Goal: Information Seeking & Learning: Find specific fact

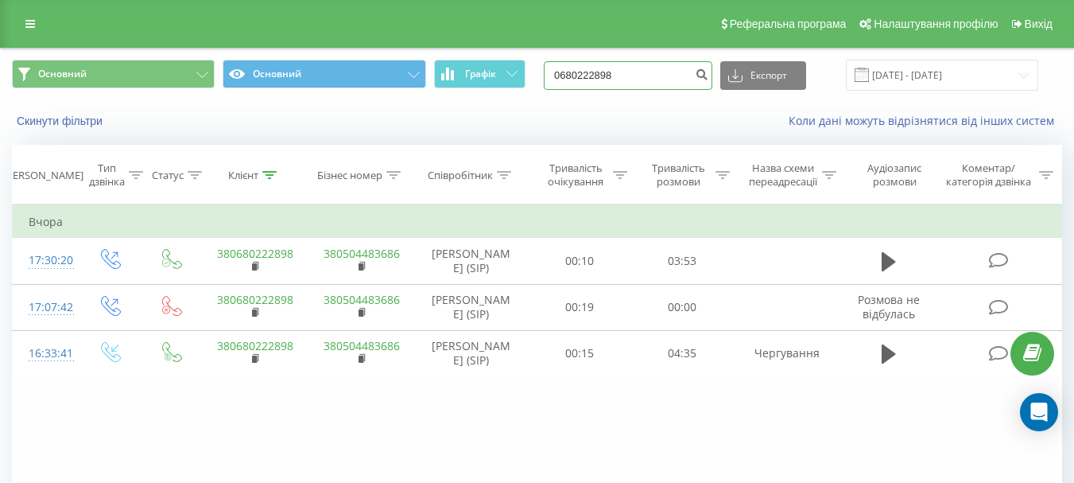
click at [640, 68] on input "0680222898" at bounding box center [628, 75] width 169 height 29
type input "0"
paste input "+380 98 549 2196"
drag, startPoint x: 587, startPoint y: 76, endPoint x: 553, endPoint y: 77, distance: 33.4
click at [553, 77] on div "Основний Основний Графік +380 98 549 2196 Експорт .csv .xls .xlsx 18.06.2025 - …" at bounding box center [537, 75] width 1051 height 31
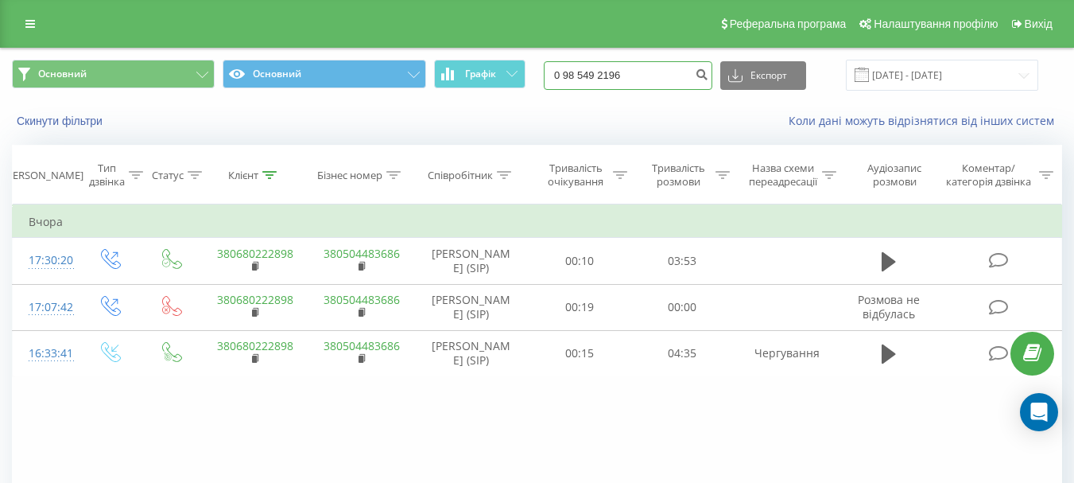
type input "0 98 549 2196"
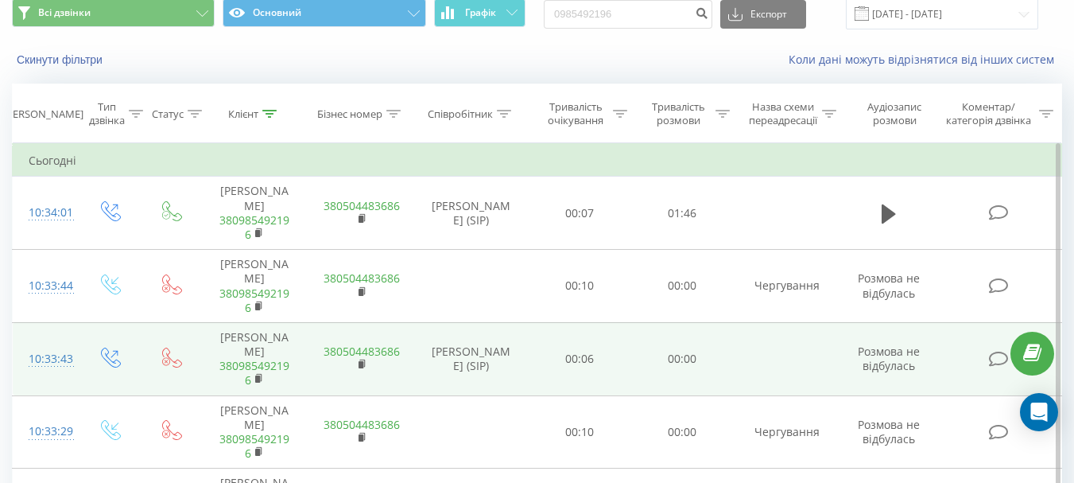
scroll to position [80, 0]
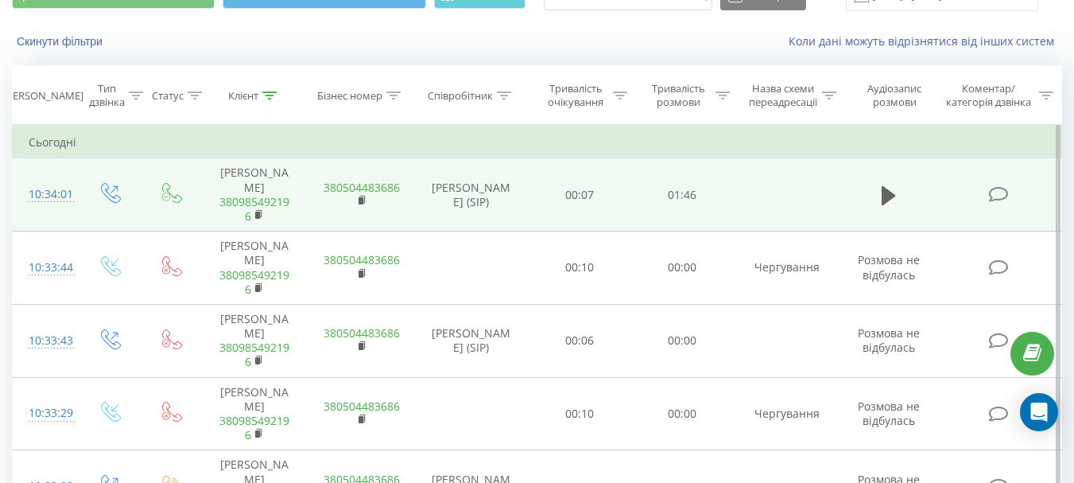
drag, startPoint x: 483, startPoint y: 222, endPoint x: 447, endPoint y: 157, distance: 73.7
click at [447, 158] on td "[PERSON_NAME] (SIP)" at bounding box center [471, 194] width 115 height 73
copy td "[PERSON_NAME] (SIP)"
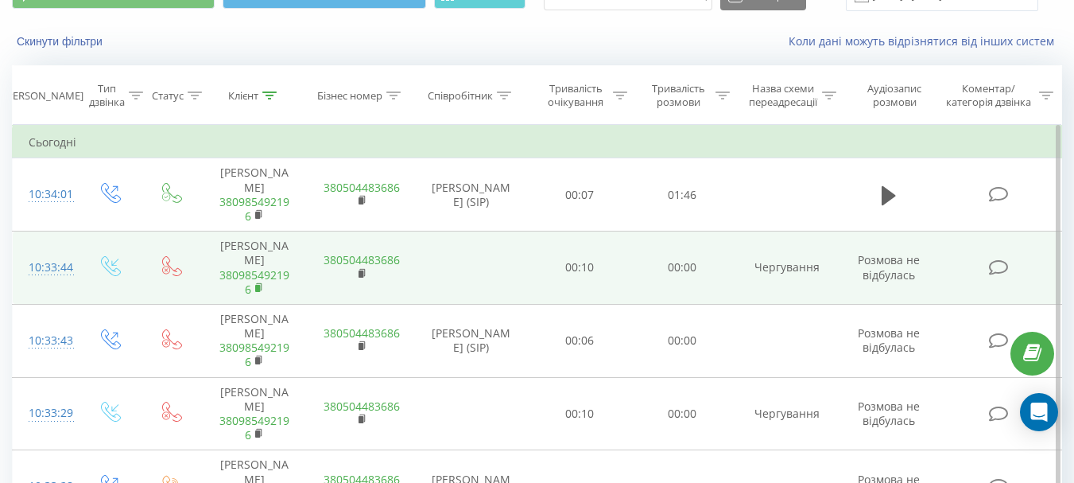
click at [260, 282] on icon at bounding box center [259, 287] width 9 height 11
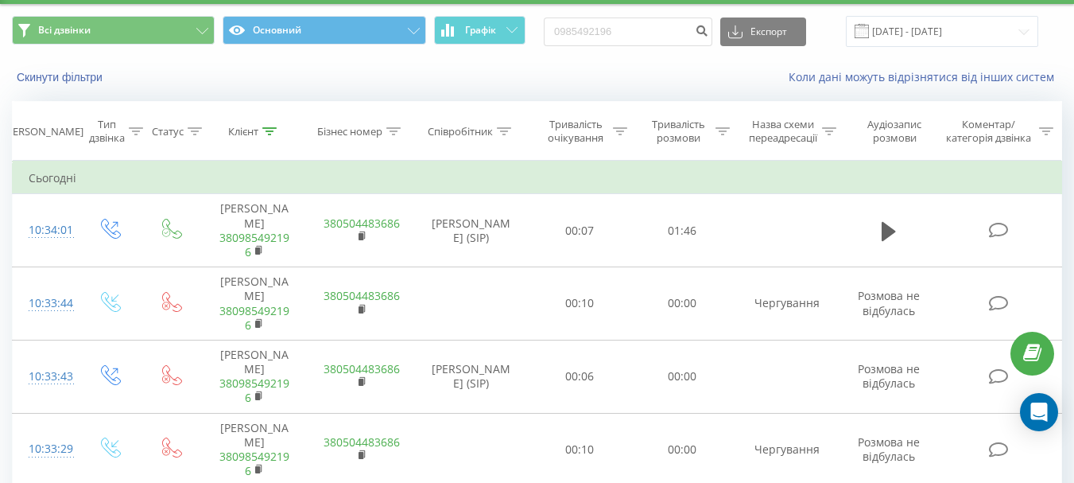
scroll to position [0, 0]
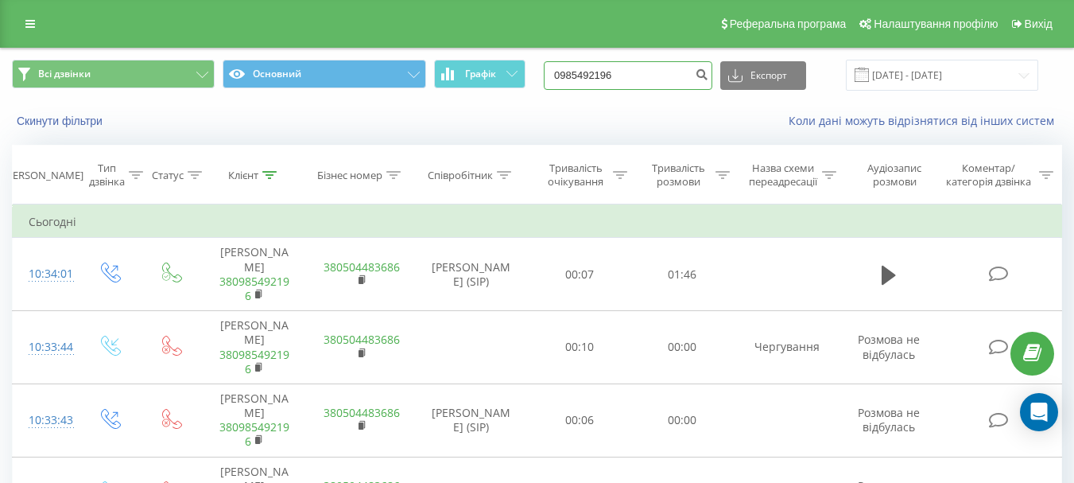
click at [650, 68] on input "0985492196" at bounding box center [628, 75] width 169 height 29
type input "0"
paste input "[PHONE_NUMBER]"
click at [585, 76] on input "[PHONE_NUMBER]" at bounding box center [628, 75] width 169 height 29
type input "0 73 054 1221"
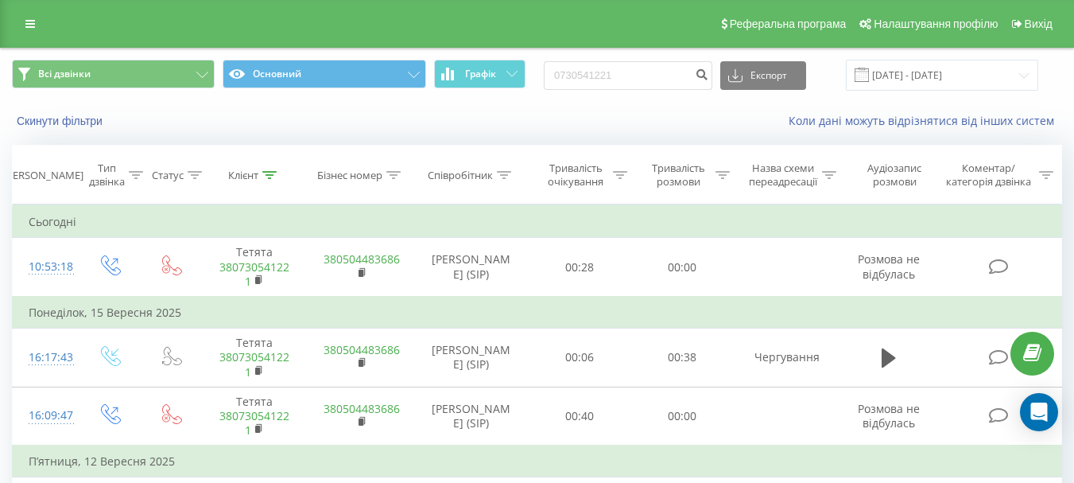
scroll to position [80, 0]
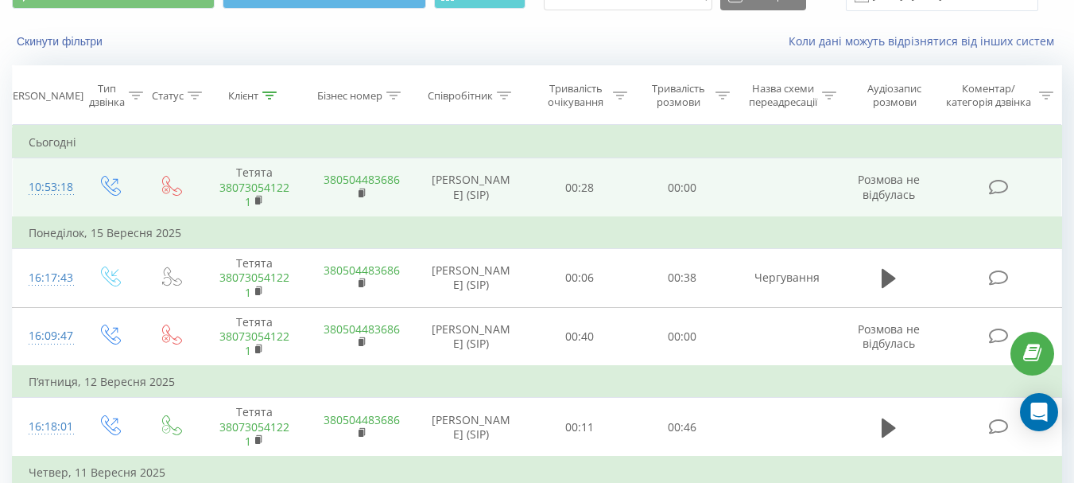
drag, startPoint x: 493, startPoint y: 222, endPoint x: 442, endPoint y: 158, distance: 81.5
click at [441, 158] on td "Бакуменко Богдан Сергійович (SIP)" at bounding box center [471, 187] width 115 height 59
copy td "Бакуменко Богдан Сергійович (SIP)"
click at [258, 204] on rect at bounding box center [257, 200] width 5 height 7
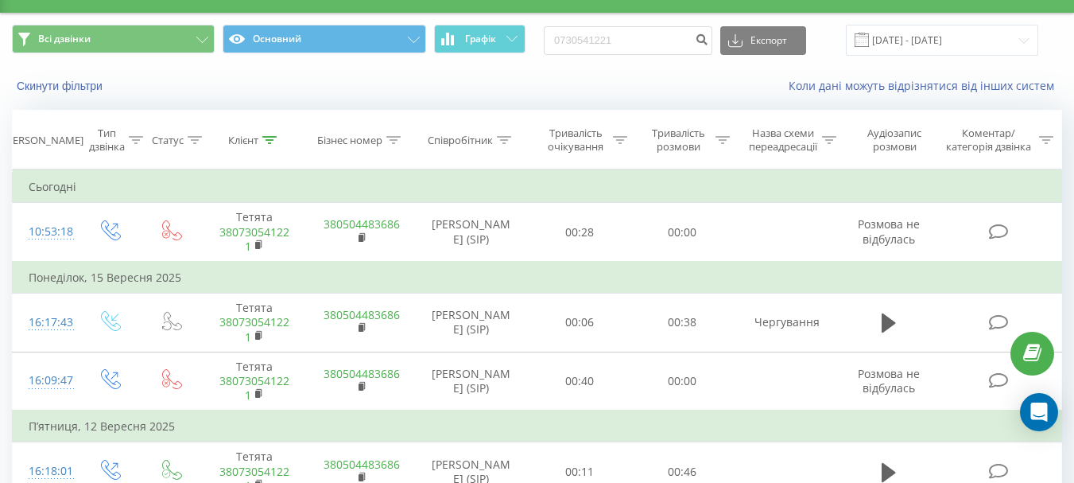
scroll to position [0, 0]
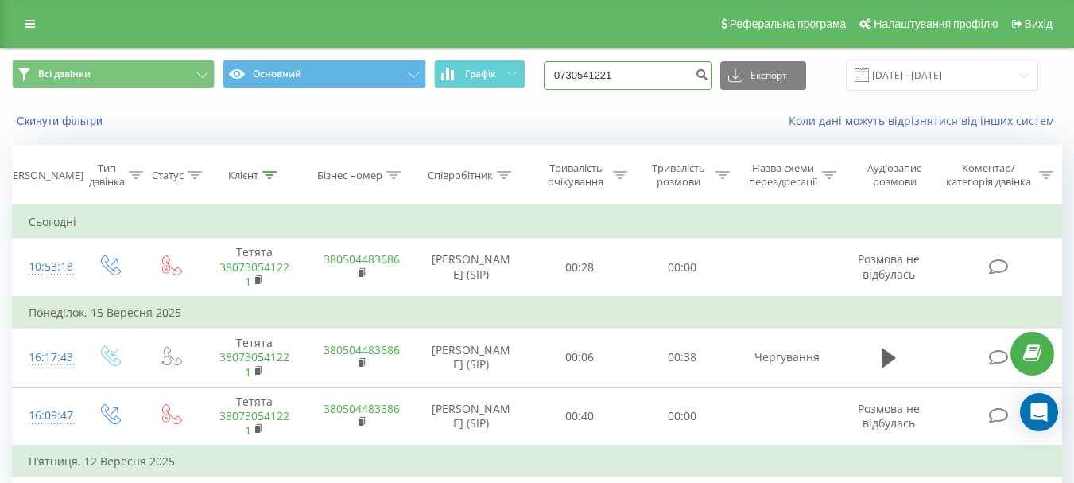
click at [647, 76] on input "0730541221" at bounding box center [628, 75] width 169 height 29
click at [709, 76] on icon "submit" at bounding box center [702, 73] width 14 height 10
